Goal: Transaction & Acquisition: Book appointment/travel/reservation

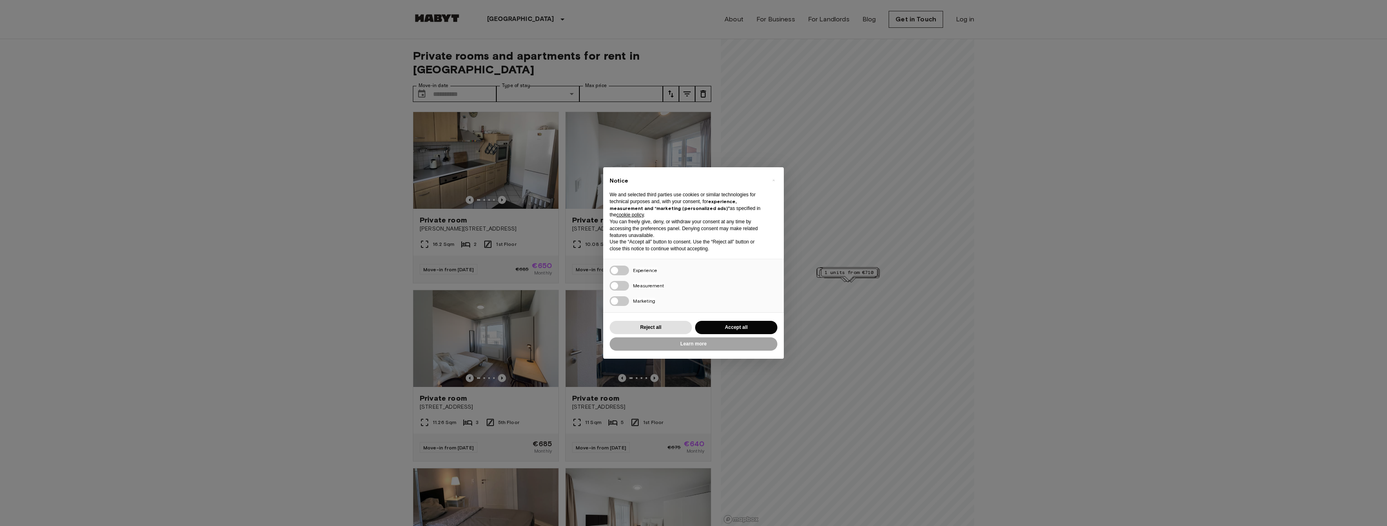
click at [713, 318] on div "× Notice We and selected third parties use cookies or similar technologies for …" at bounding box center [693, 262] width 181 height 191
click at [711, 324] on button "Accept all" at bounding box center [736, 327] width 82 height 13
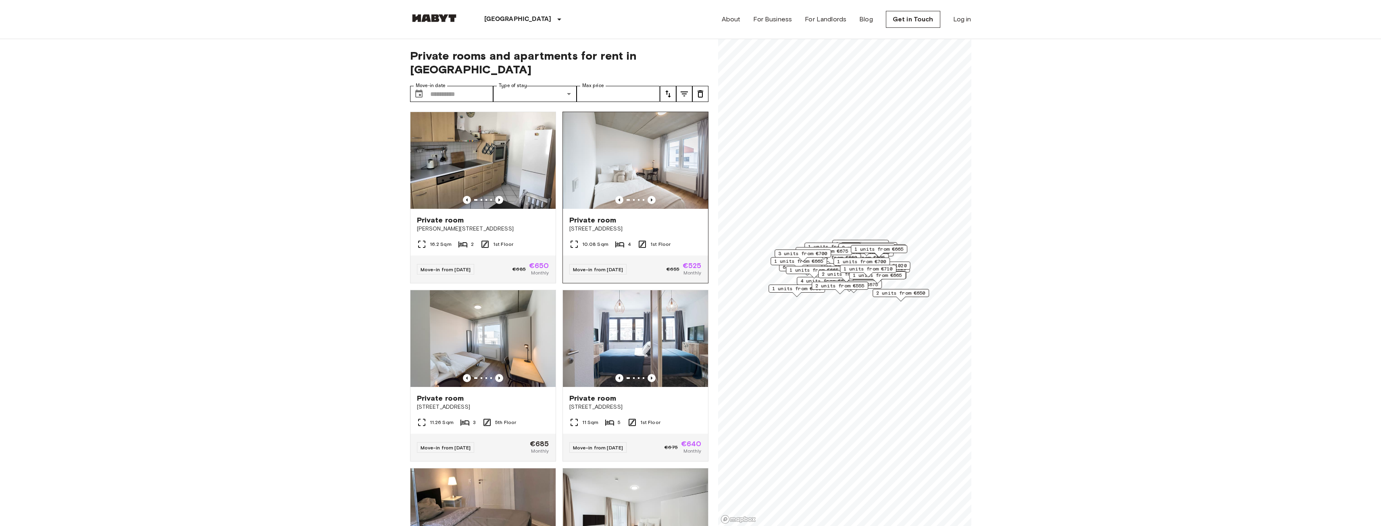
click at [641, 143] on img at bounding box center [635, 160] width 145 height 97
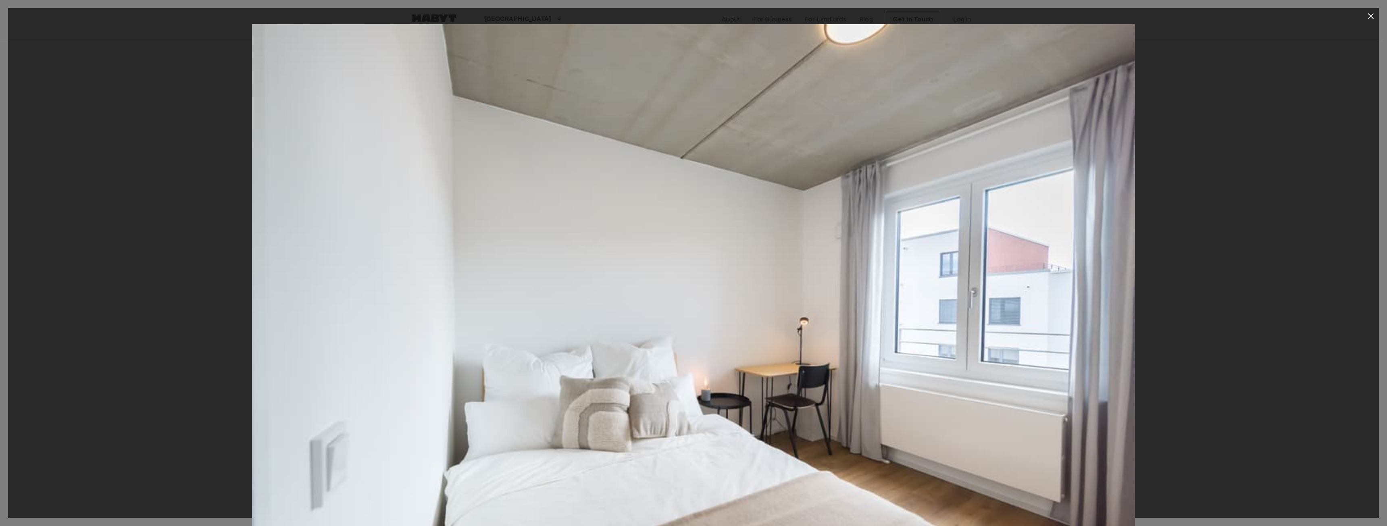
click at [1367, 14] on icon "button" at bounding box center [1371, 16] width 10 height 10
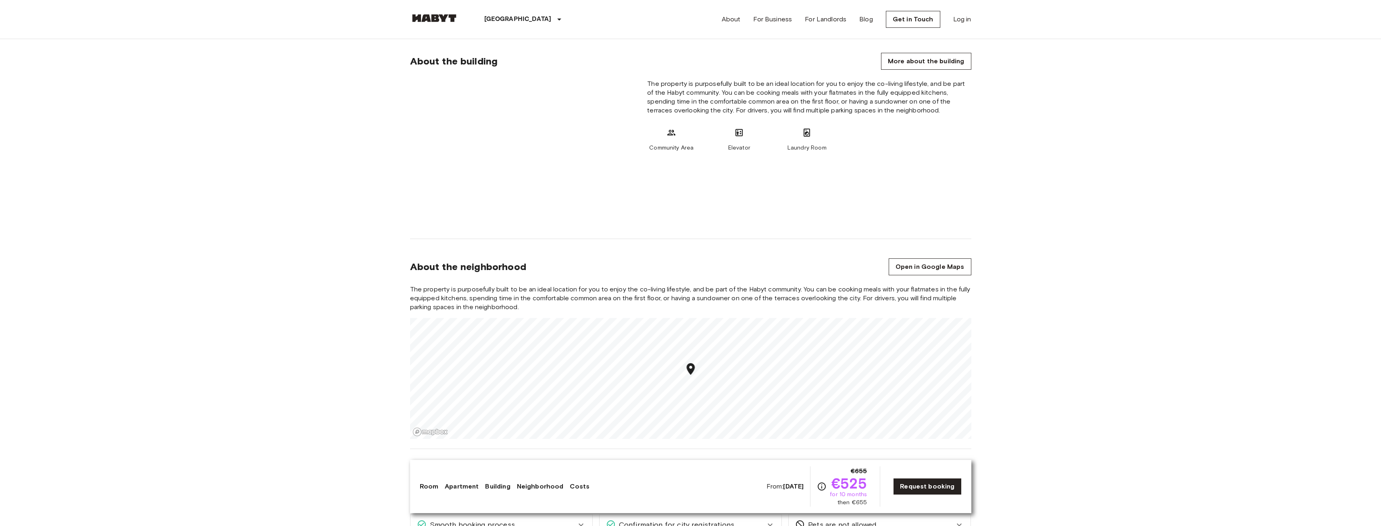
scroll to position [766, 0]
